Goal: Task Accomplishment & Management: Manage account settings

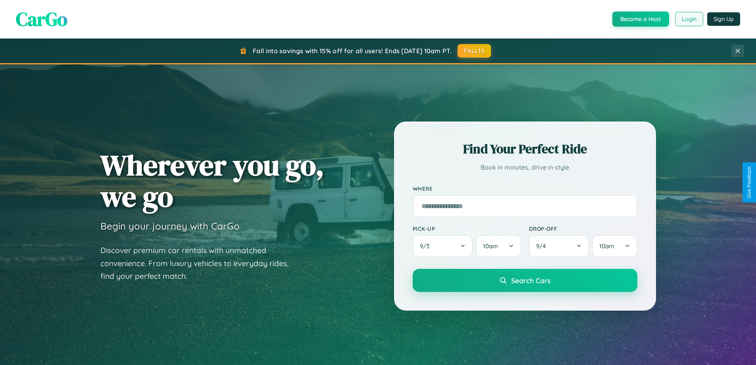
click at [689, 19] on button "Login" at bounding box center [689, 19] width 28 height 14
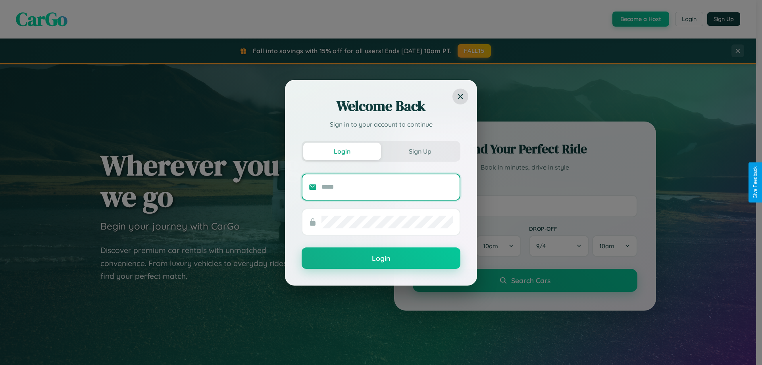
click at [388, 187] on input "text" at bounding box center [388, 187] width 132 height 13
type input "**********"
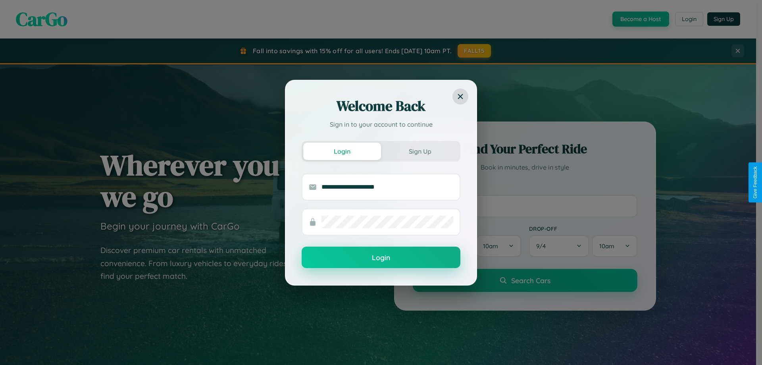
click at [381, 258] on button "Login" at bounding box center [381, 257] width 159 height 21
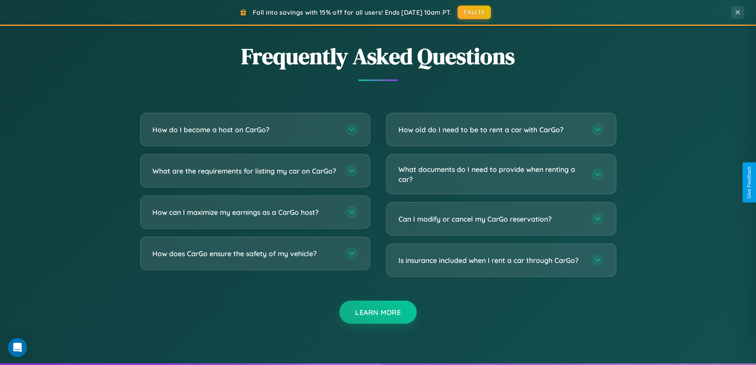
scroll to position [1528, 0]
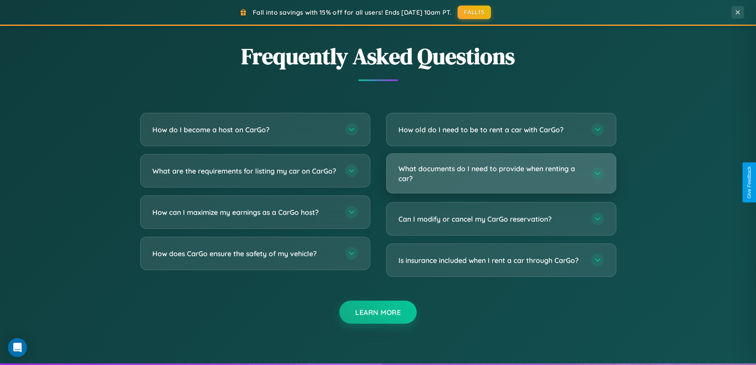
click at [501, 174] on h3 "What documents do I need to provide when renting a car?" at bounding box center [491, 173] width 185 height 19
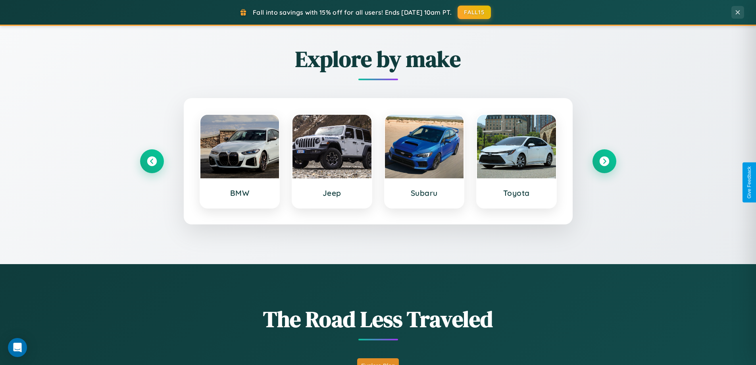
scroll to position [342, 0]
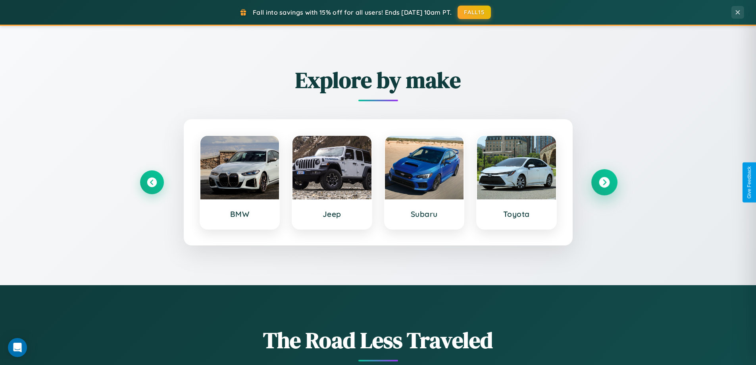
click at [604, 182] on icon at bounding box center [604, 182] width 11 height 11
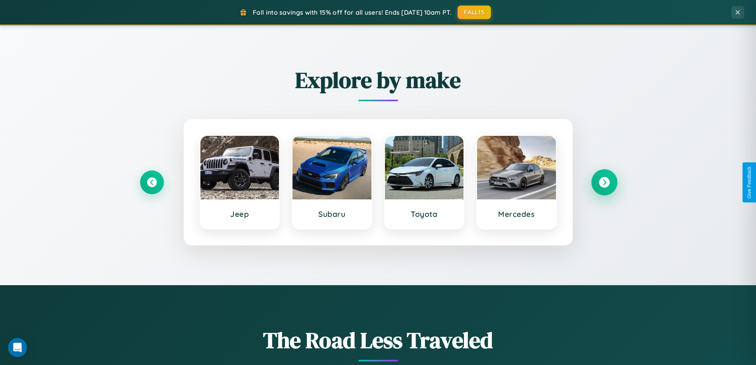
click at [604, 182] on icon at bounding box center [604, 182] width 11 height 11
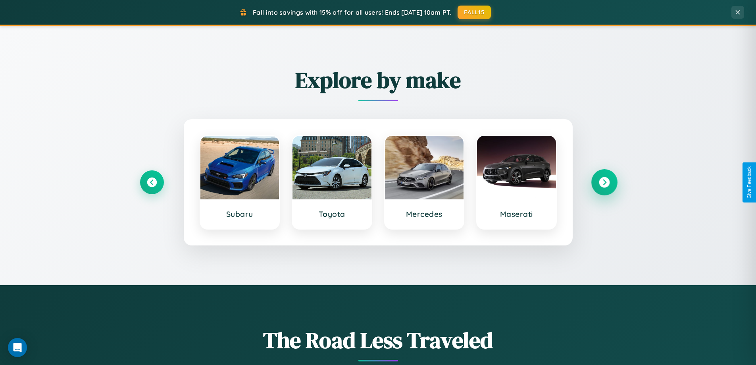
click at [604, 182] on icon at bounding box center [604, 182] width 11 height 11
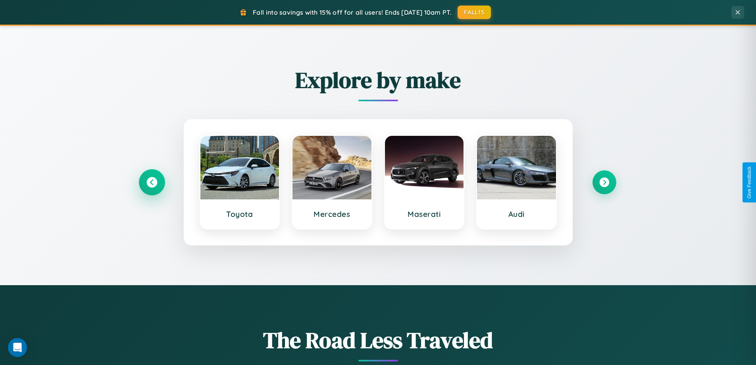
click at [152, 182] on icon at bounding box center [152, 182] width 11 height 11
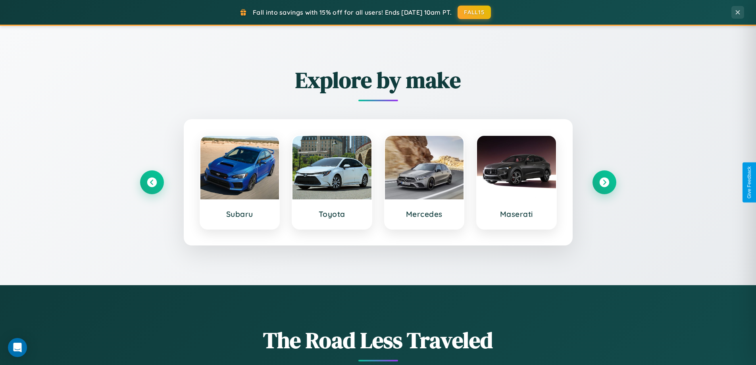
scroll to position [0, 0]
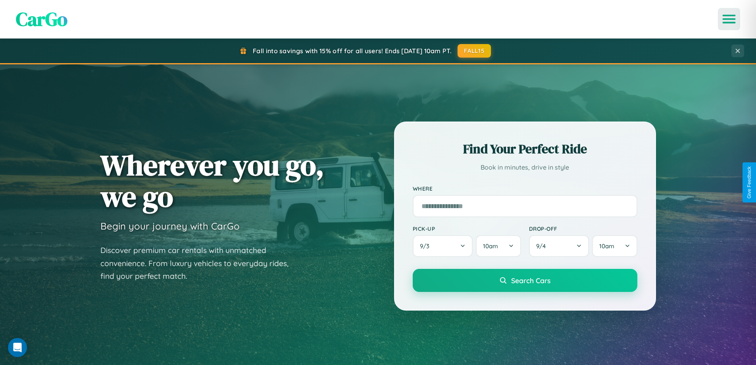
click at [729, 19] on icon "Open menu" at bounding box center [730, 18] width 12 height 7
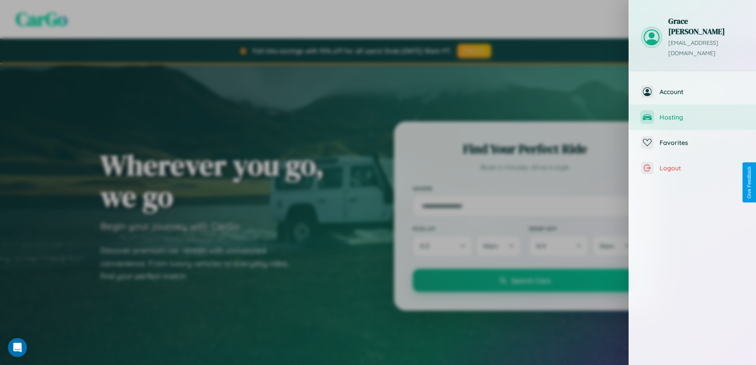
click at [693, 113] on span "Hosting" at bounding box center [702, 117] width 85 height 8
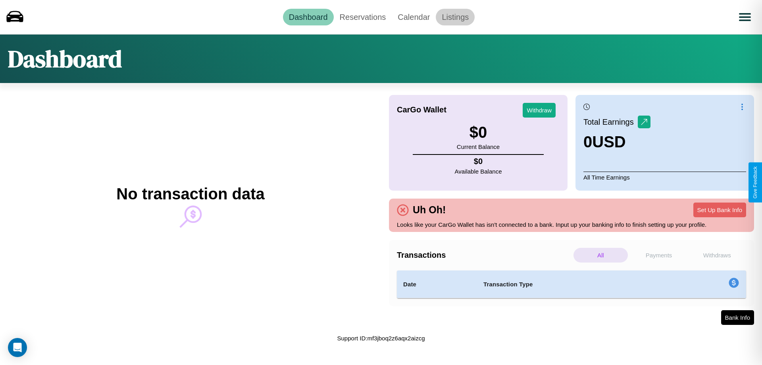
click at [455, 17] on link "Listings" at bounding box center [455, 17] width 39 height 17
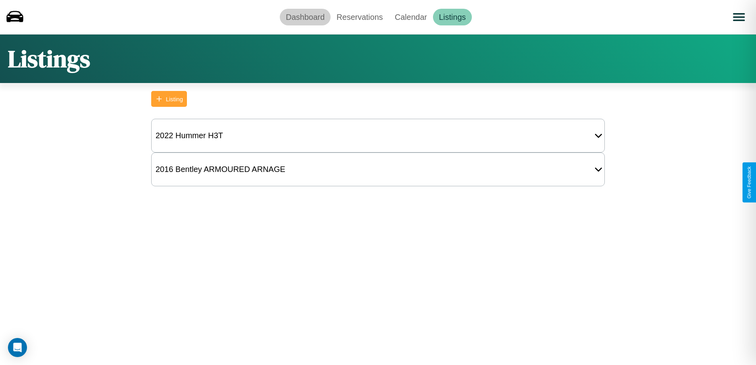
click at [305, 17] on link "Dashboard" at bounding box center [305, 17] width 51 height 17
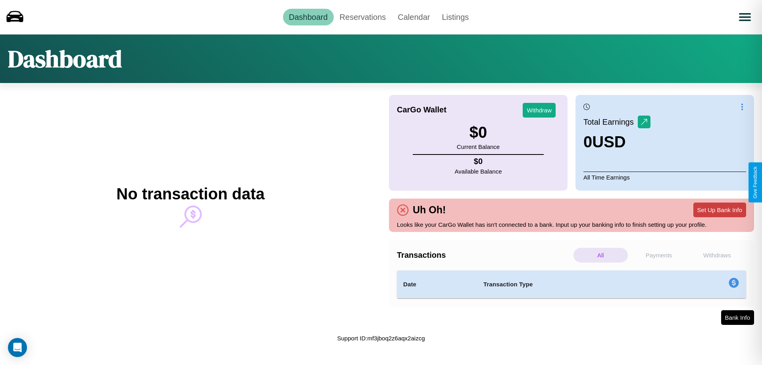
click at [720, 210] on button "Set Up Bank Info" at bounding box center [720, 210] width 53 height 15
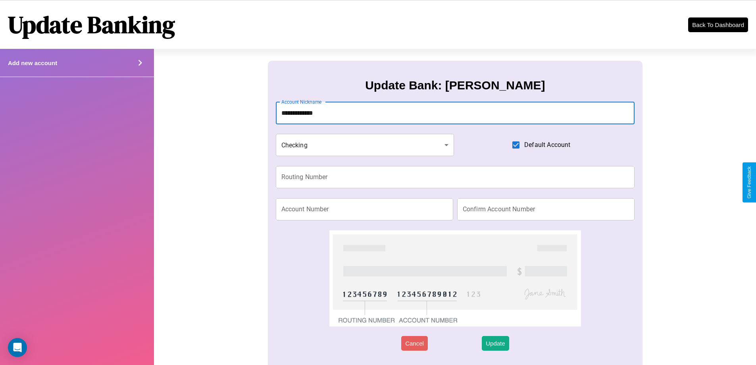
type input "**********"
